Goal: Information Seeking & Learning: Learn about a topic

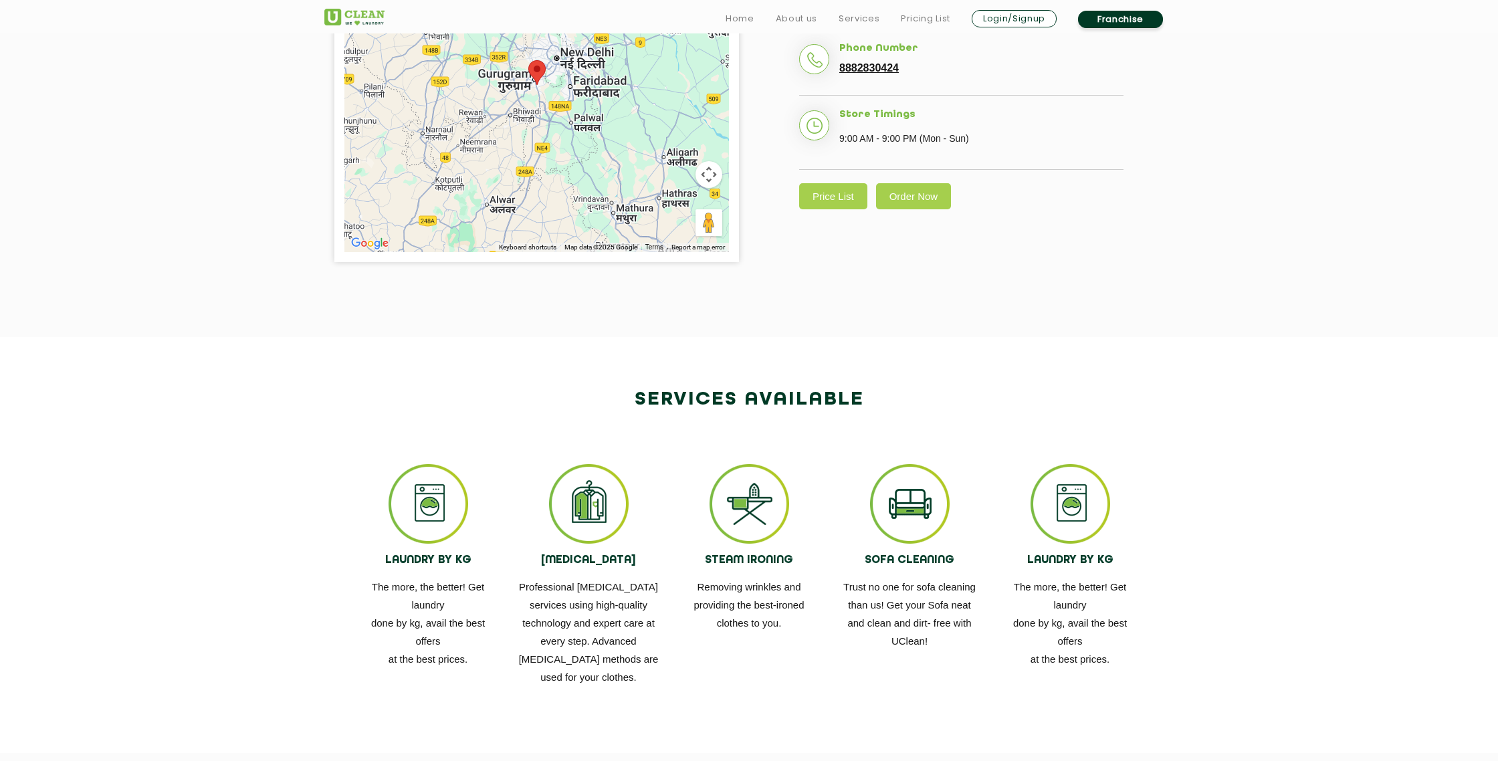
scroll to position [477, 0]
click at [840, 190] on link "Price List" at bounding box center [833, 195] width 68 height 26
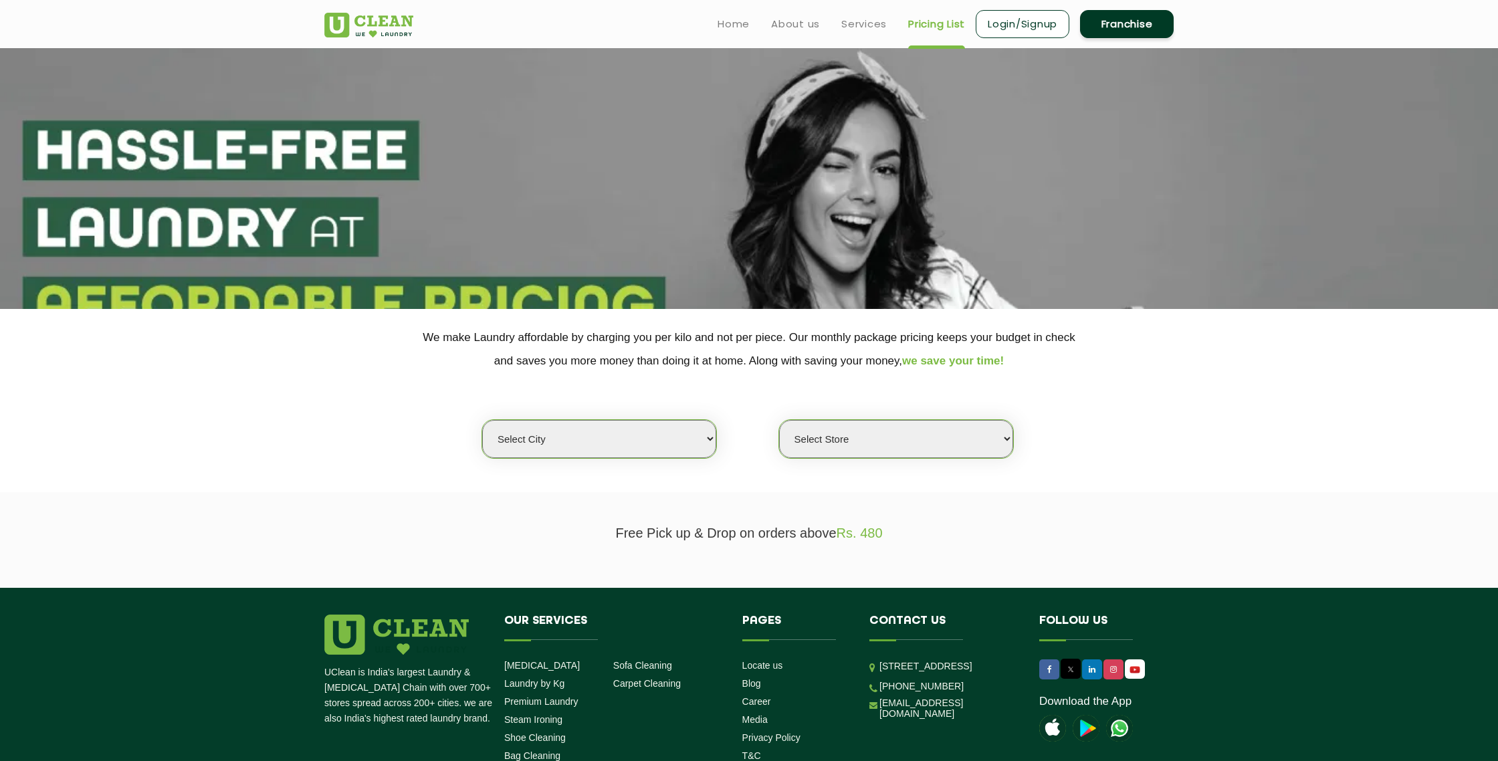
click at [640, 445] on select "Select city [GEOGRAPHIC_DATA] [GEOGRAPHIC_DATA] [GEOGRAPHIC_DATA] [GEOGRAPHIC_D…" at bounding box center [599, 439] width 234 height 38
select select "2"
click at [482, 420] on select "Select city [GEOGRAPHIC_DATA] [GEOGRAPHIC_DATA] [GEOGRAPHIC_DATA] [GEOGRAPHIC_D…" at bounding box center [599, 439] width 234 height 38
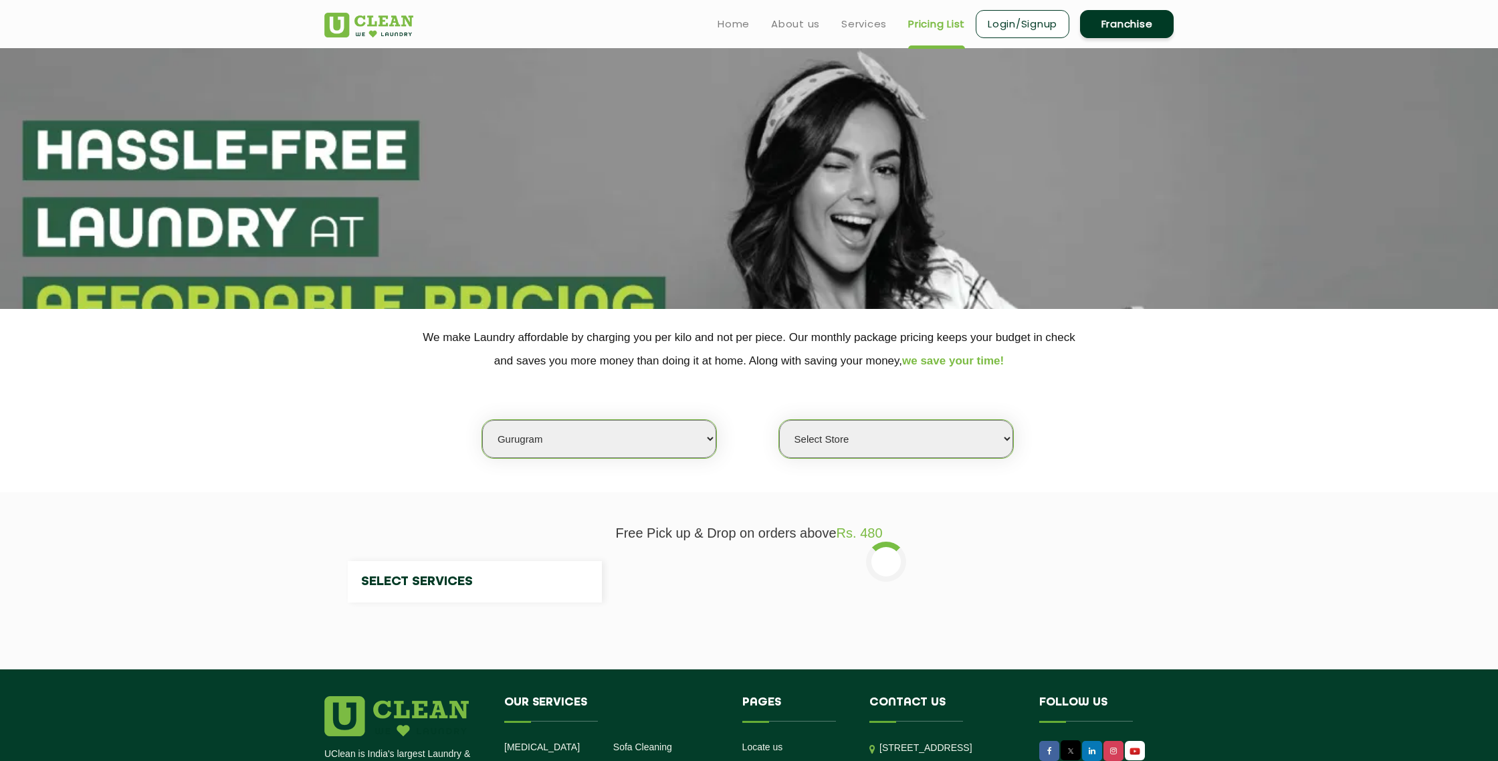
click at [914, 444] on select "Select Store" at bounding box center [896, 439] width 234 height 38
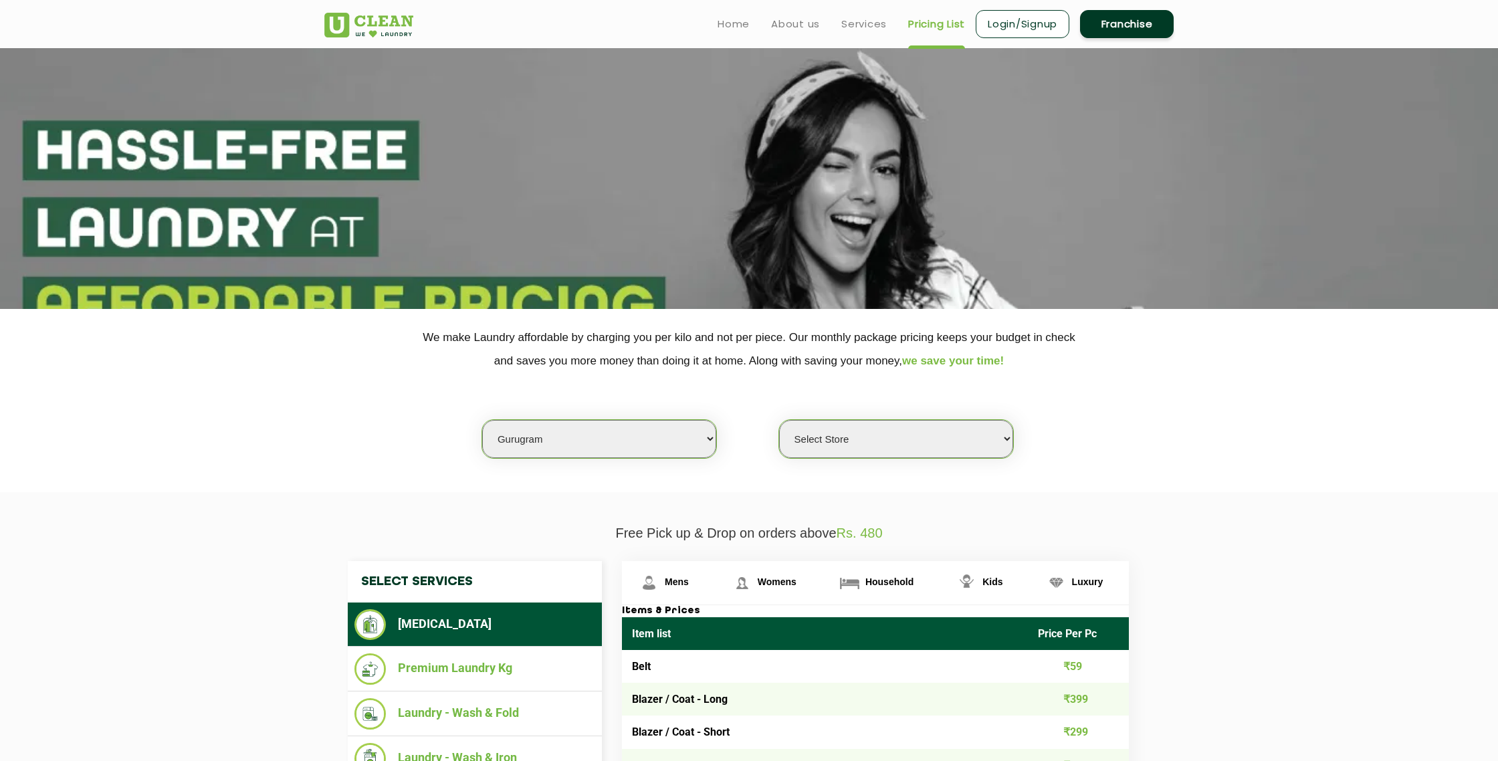
select select "431"
click at [779, 420] on select "Select Store [GEOGRAPHIC_DATA] Sector 66 [GEOGRAPHIC_DATA] Phase [GEOGRAPHIC_DA…" at bounding box center [896, 439] width 234 height 38
click at [1016, 489] on section "We make Laundry affordable by charging you per kilo and not per piece. Our mont…" at bounding box center [749, 400] width 1498 height 183
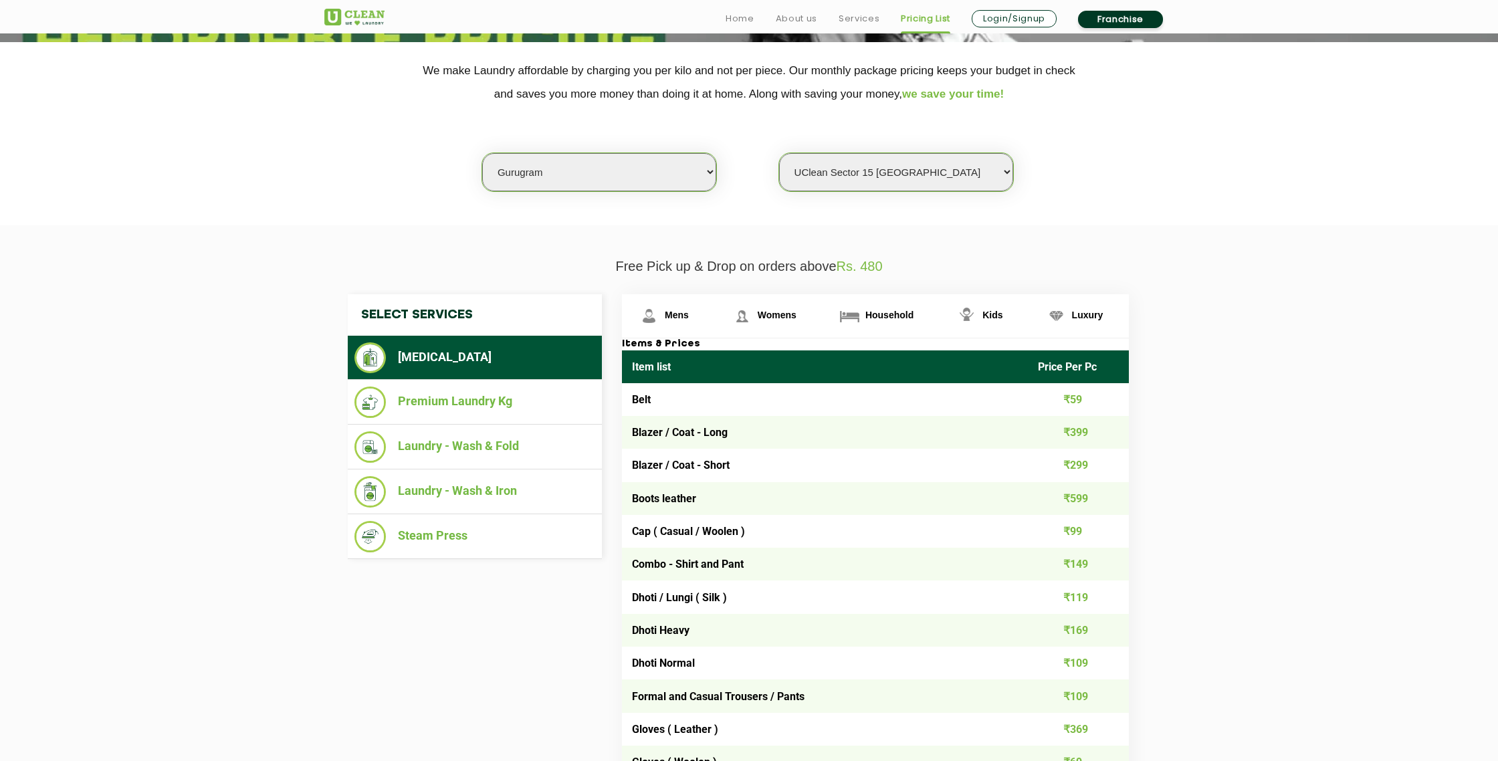
scroll to position [268, 0]
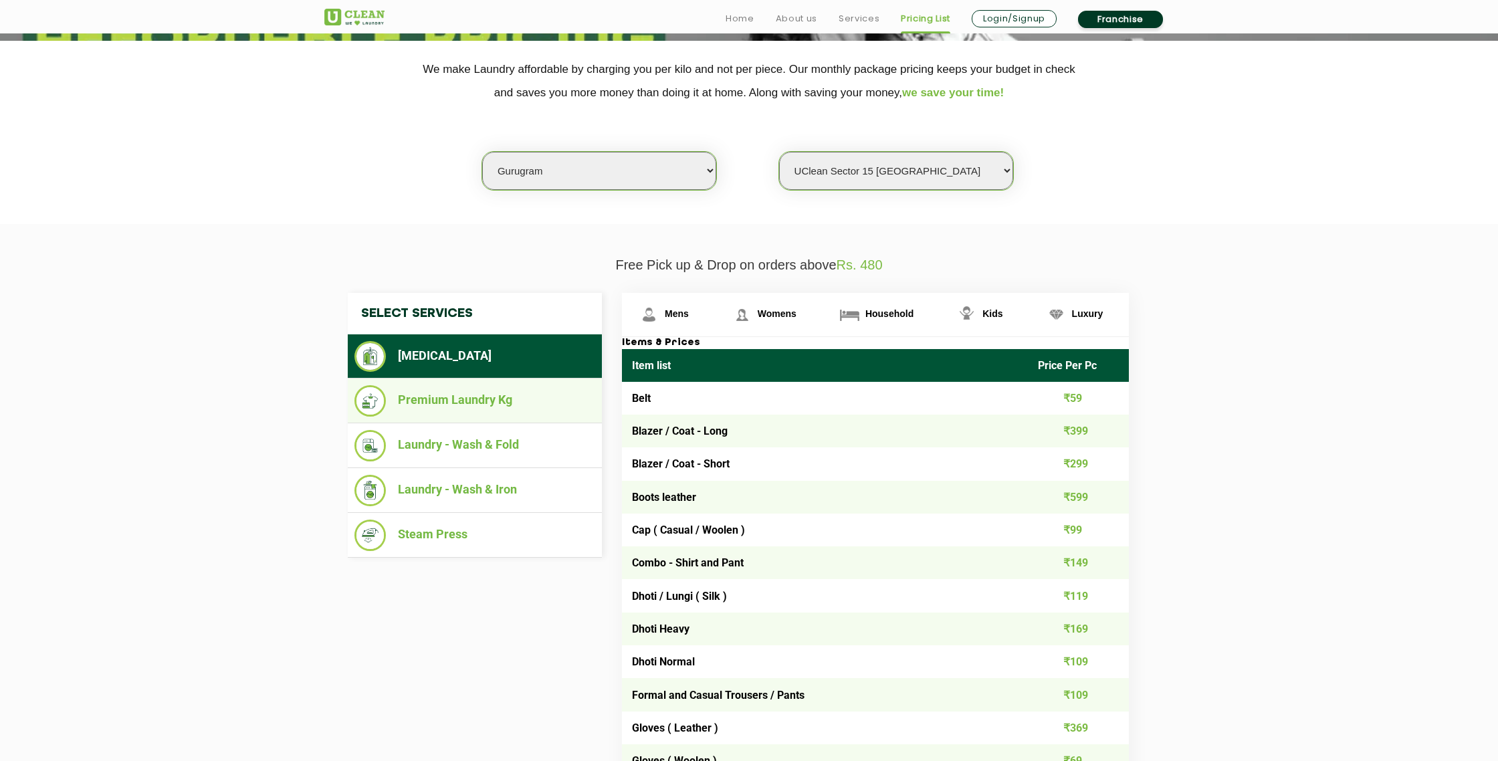
click at [489, 407] on li "Premium Laundry Kg" at bounding box center [474, 400] width 241 height 31
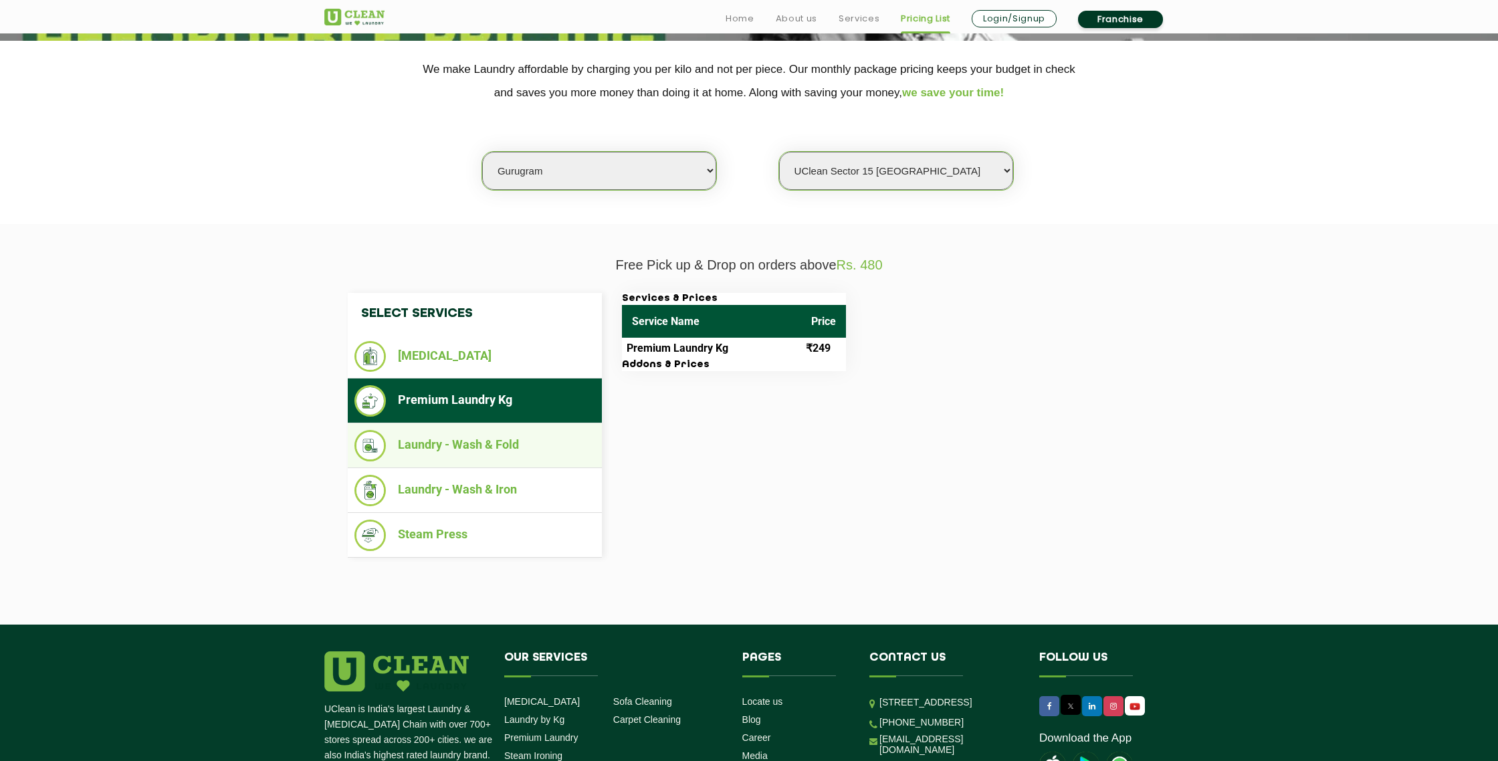
click at [487, 447] on li "Laundry - Wash & Fold" at bounding box center [474, 445] width 241 height 31
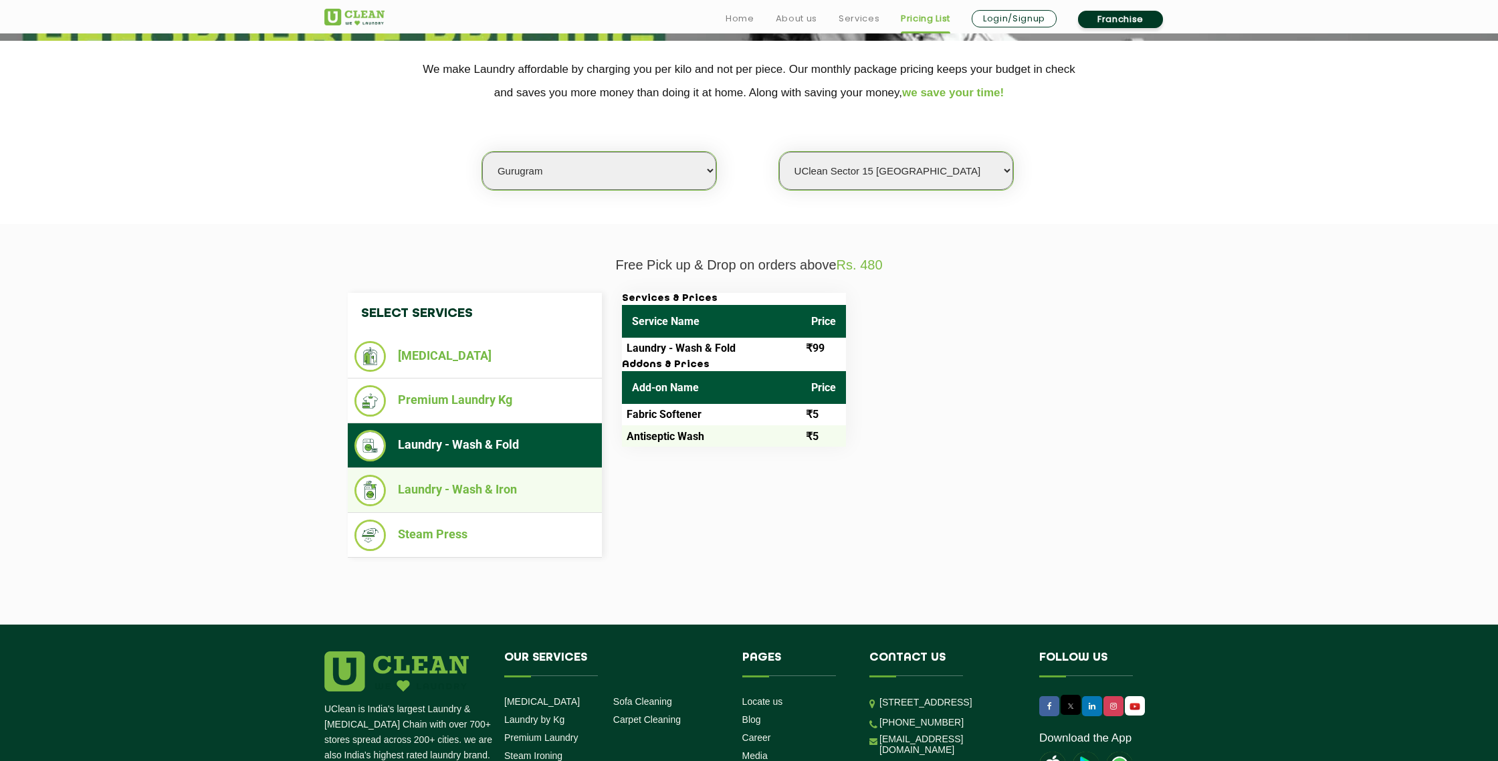
click at [480, 491] on li "Laundry - Wash & Iron" at bounding box center [474, 490] width 241 height 31
